Goal: Information Seeking & Learning: Learn about a topic

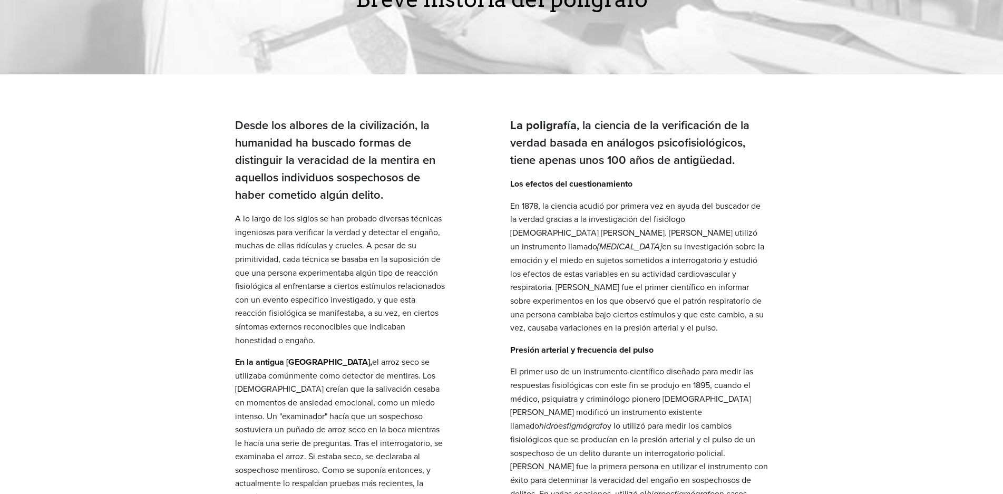
scroll to position [158, 0]
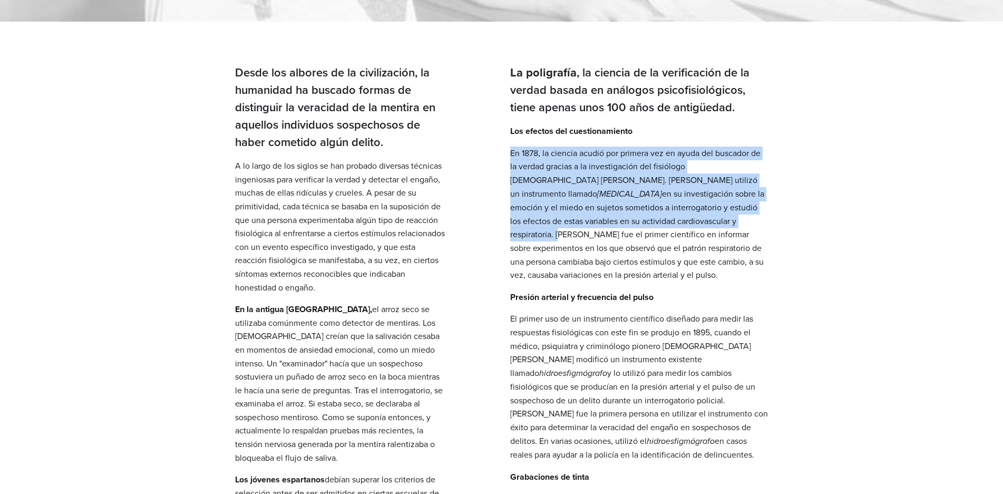
drag, startPoint x: 617, startPoint y: 221, endPoint x: 506, endPoint y: 152, distance: 131.2
copy p "En 1878, la ciencia acudió por primera vez en ayuda del buscador de la verdad g…"
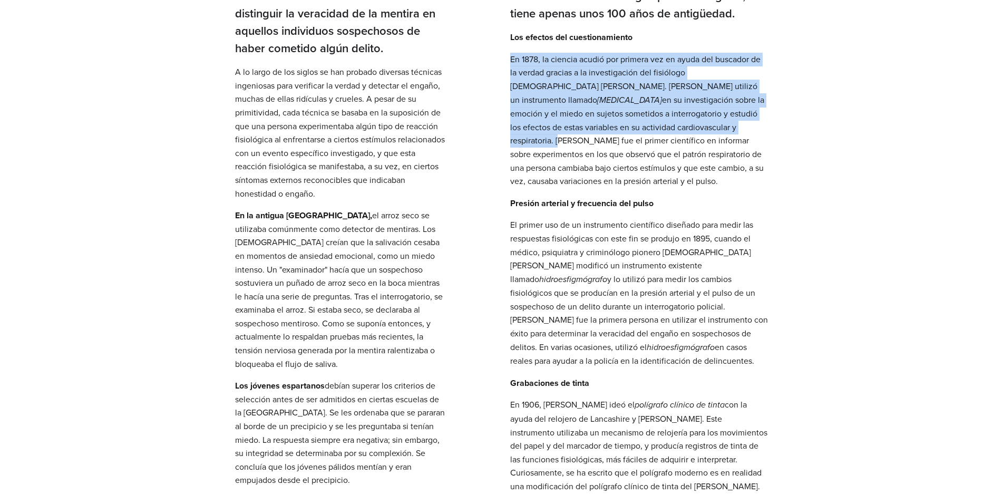
scroll to position [264, 0]
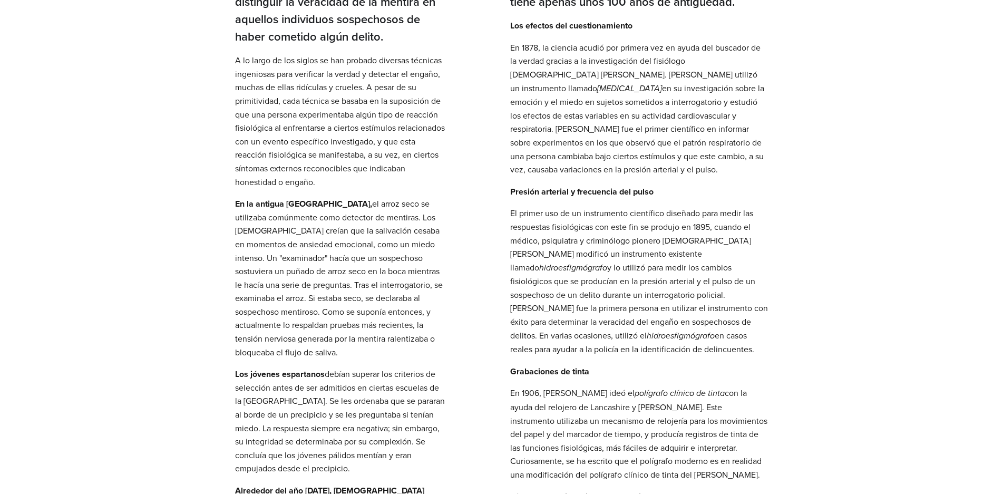
click at [591, 296] on font "y lo utilizó para medir los cambios fisiológicos que se producían en la presión…" at bounding box center [639, 301] width 258 height 80
drag, startPoint x: 600, startPoint y: 322, endPoint x: 591, endPoint y: 319, distance: 8.7
click at [591, 319] on font "y lo utilizó para medir los cambios fisiológicos que se producían en la presión…" at bounding box center [639, 301] width 258 height 80
click at [624, 349] on p "El primer uso de un instrumento científico diseñado para medir las respuestas f…" at bounding box center [639, 282] width 258 height 150
click at [623, 349] on font "en casos reales para ayudar a la policía en la identificación de delincuentes." at bounding box center [632, 342] width 244 height 26
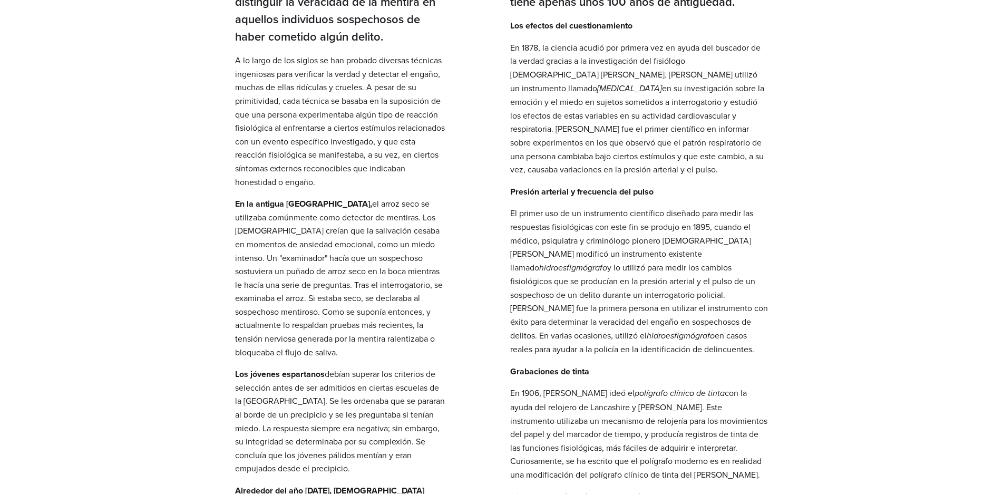
drag, startPoint x: 511, startPoint y: 212, endPoint x: 626, endPoint y: 349, distance: 178.1
click at [626, 349] on p "El primer uso de un instrumento científico diseñado para medir las respuestas f…" at bounding box center [639, 282] width 258 height 150
copy p "El primer uso de un instrumento científico diseñado para medir las respuestas f…"
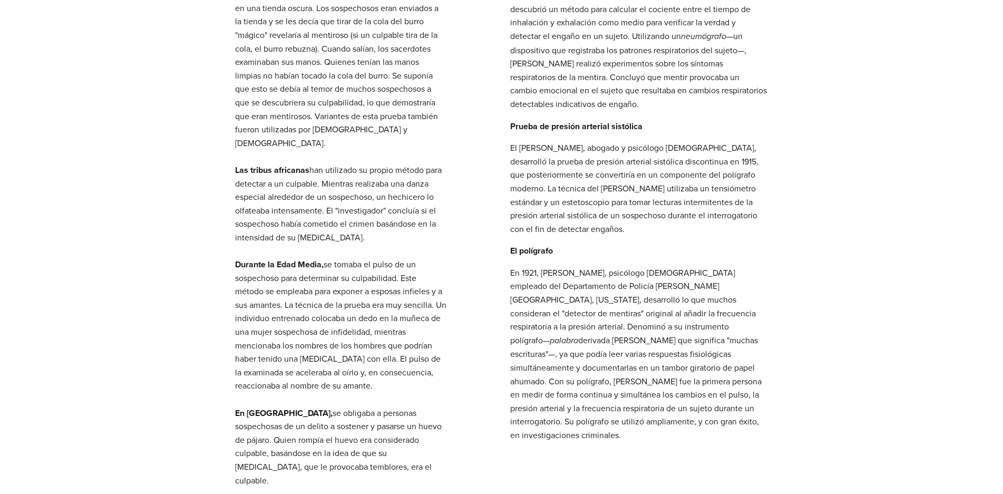
scroll to position [843, 0]
